Goal: Communication & Community: Answer question/provide support

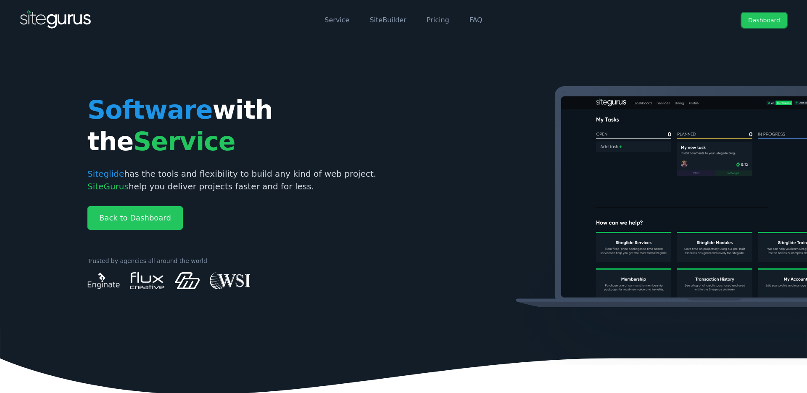
click at [769, 18] on link "Dashboard" at bounding box center [763, 20] width 45 height 15
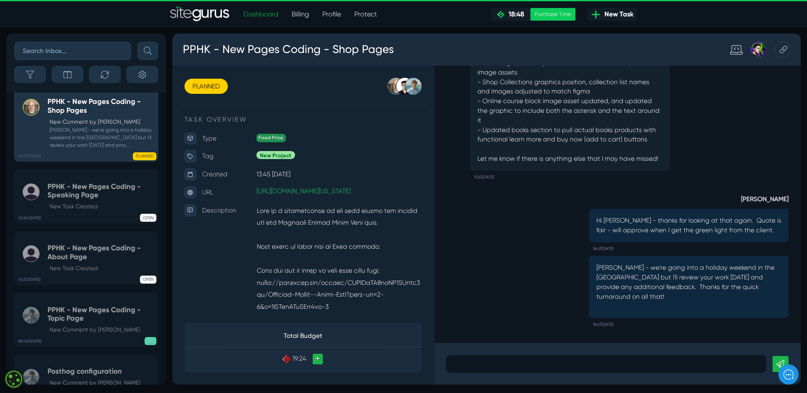
click at [77, 149] on small "[PERSON_NAME] - we're going into a holiday weekend in the [GEOGRAPHIC_DATA] but…" at bounding box center [100, 137] width 106 height 23
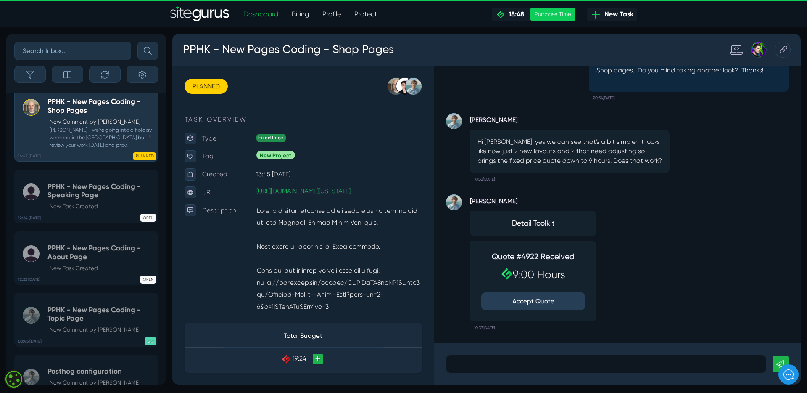
scroll to position [-484, 0]
